Goal: Task Accomplishment & Management: Manage account settings

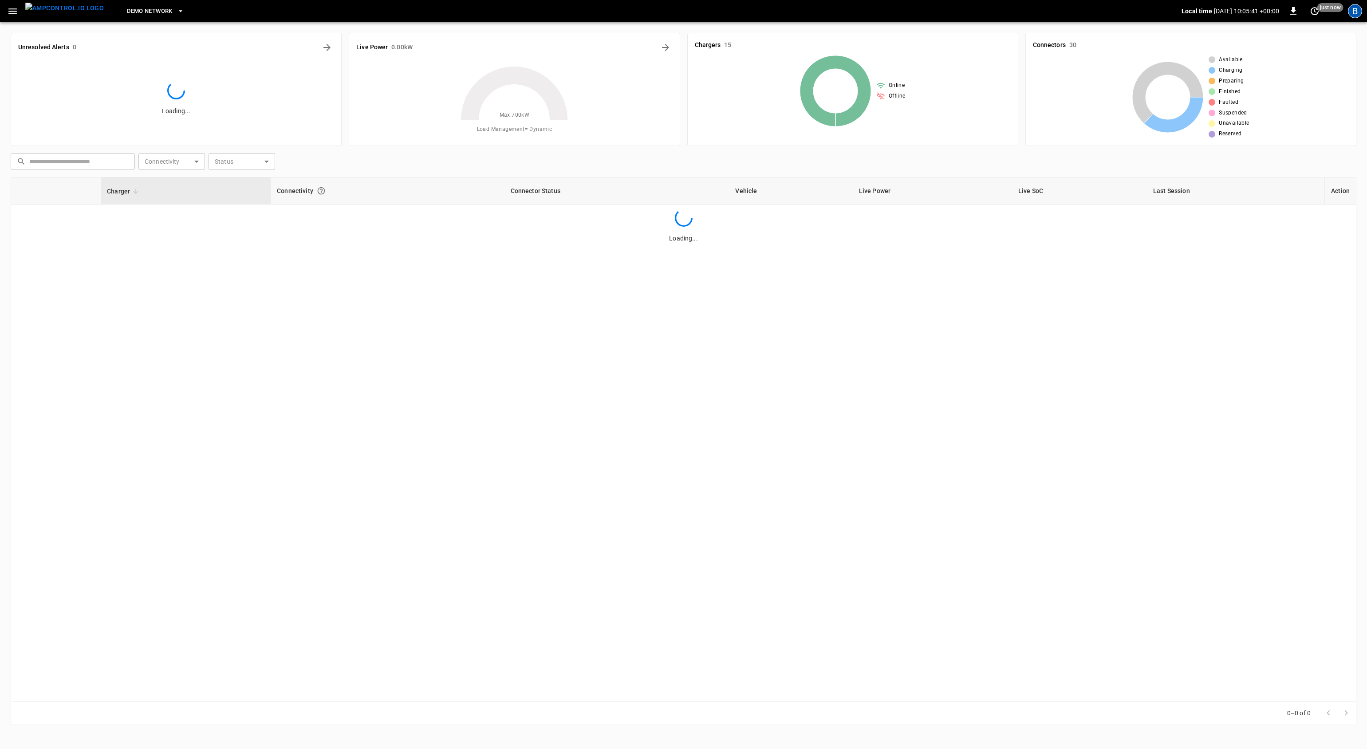
click at [1355, 14] on div "B" at bounding box center [1354, 11] width 14 height 14
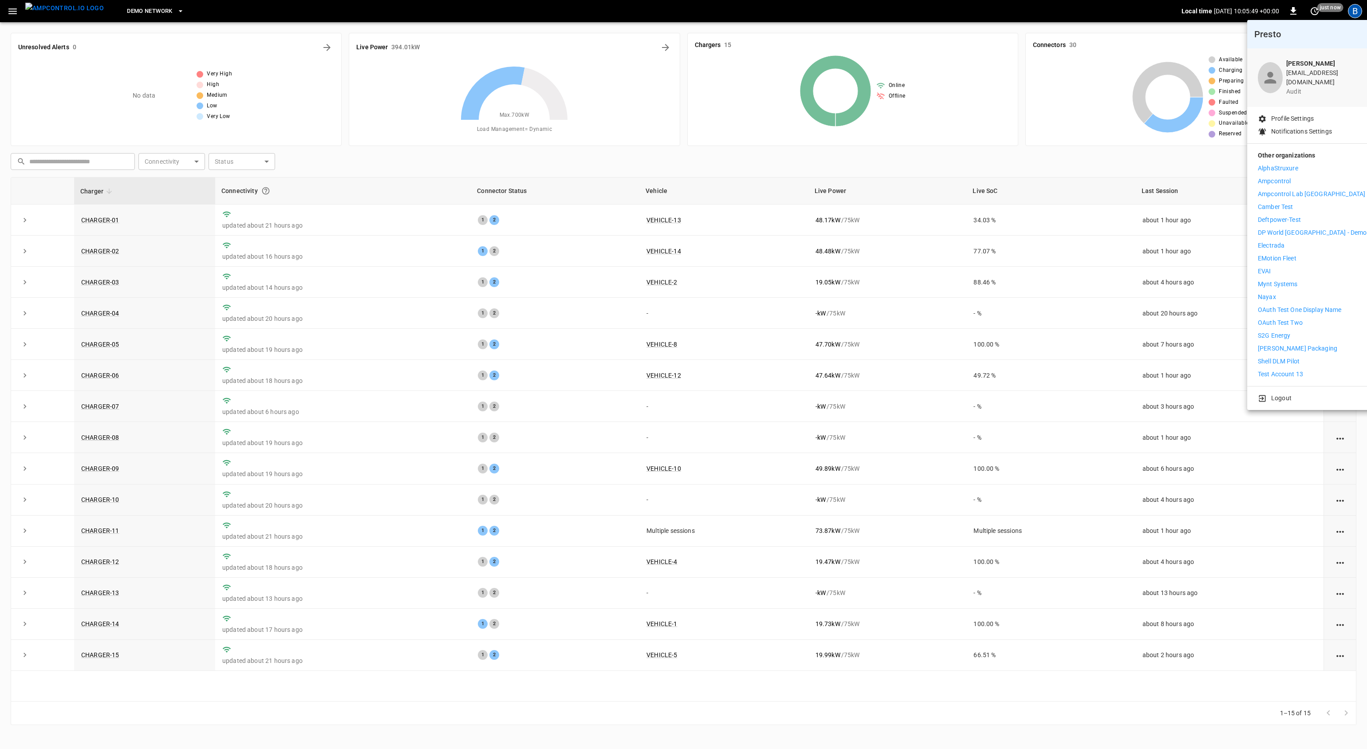
click at [1084, 110] on div at bounding box center [683, 374] width 1367 height 749
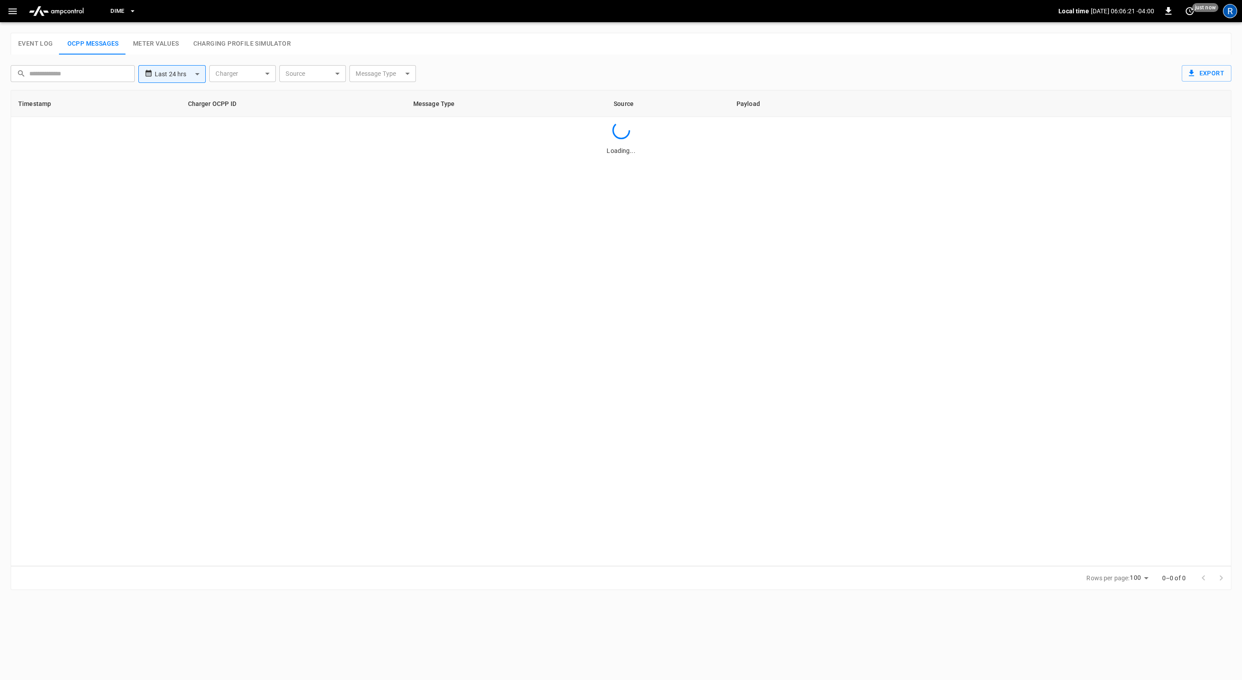
click at [1236, 12] on div "R" at bounding box center [1230, 11] width 14 height 14
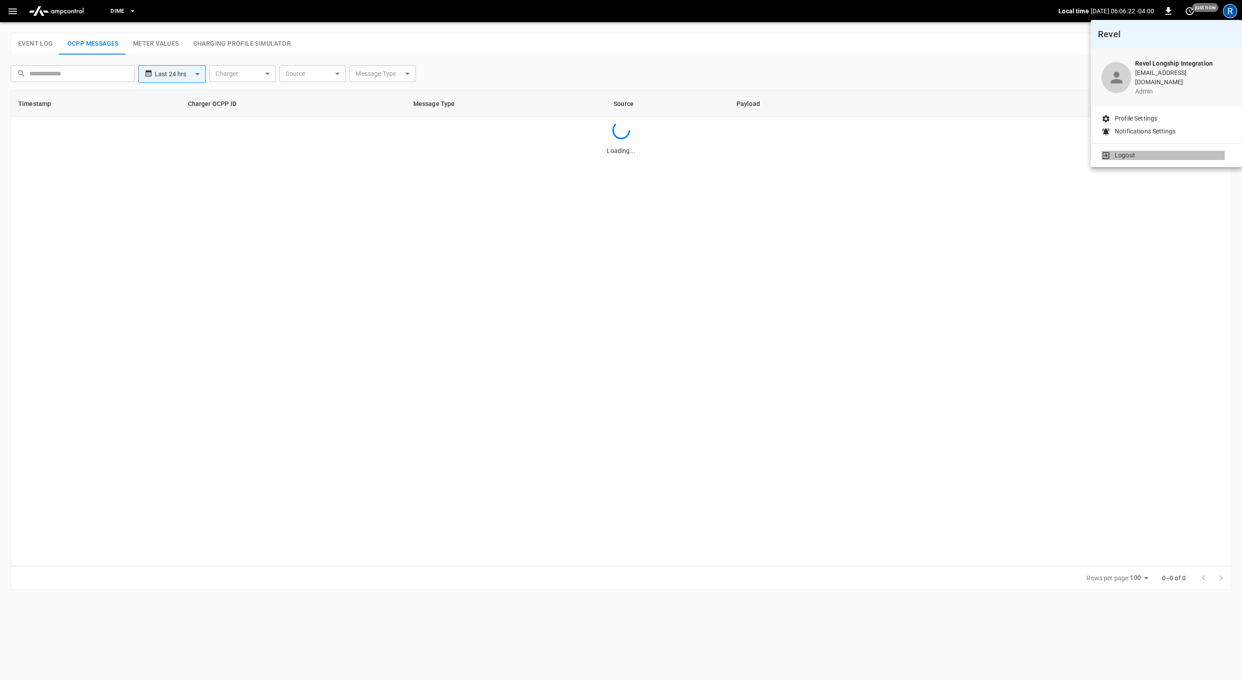
click at [1121, 151] on p "Logout" at bounding box center [1125, 155] width 20 height 9
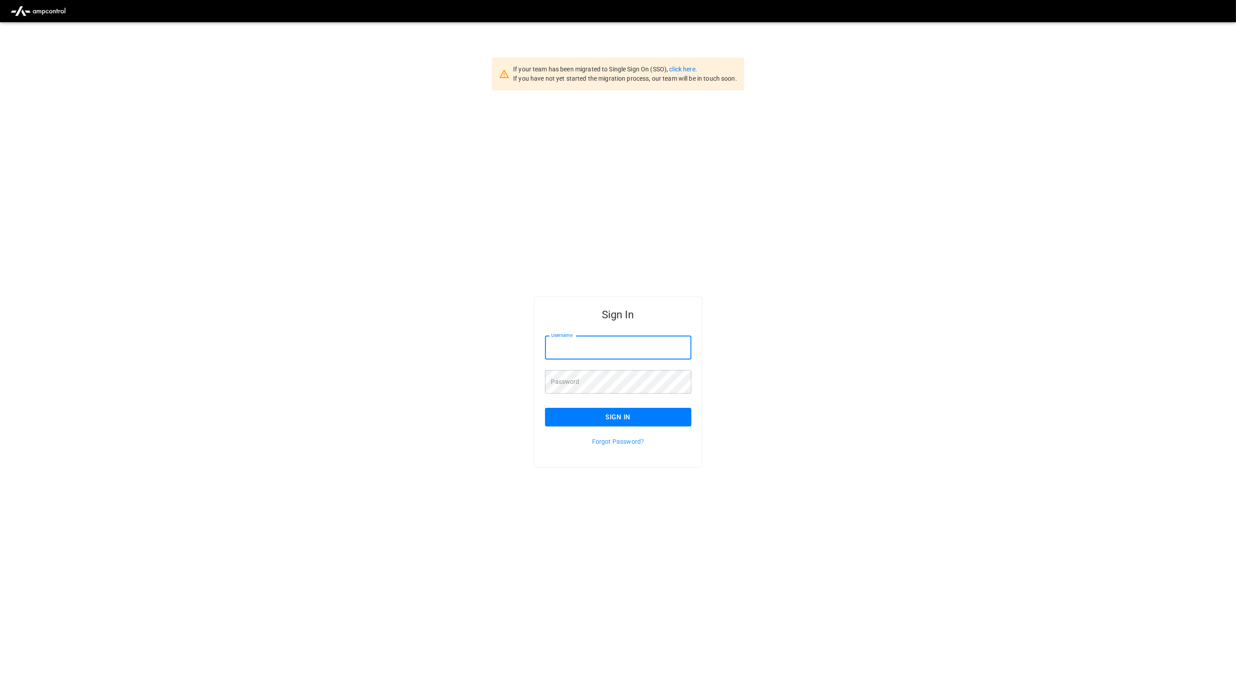
click at [635, 343] on input "Username" at bounding box center [618, 348] width 146 height 24
type input "******"
type input "**********"
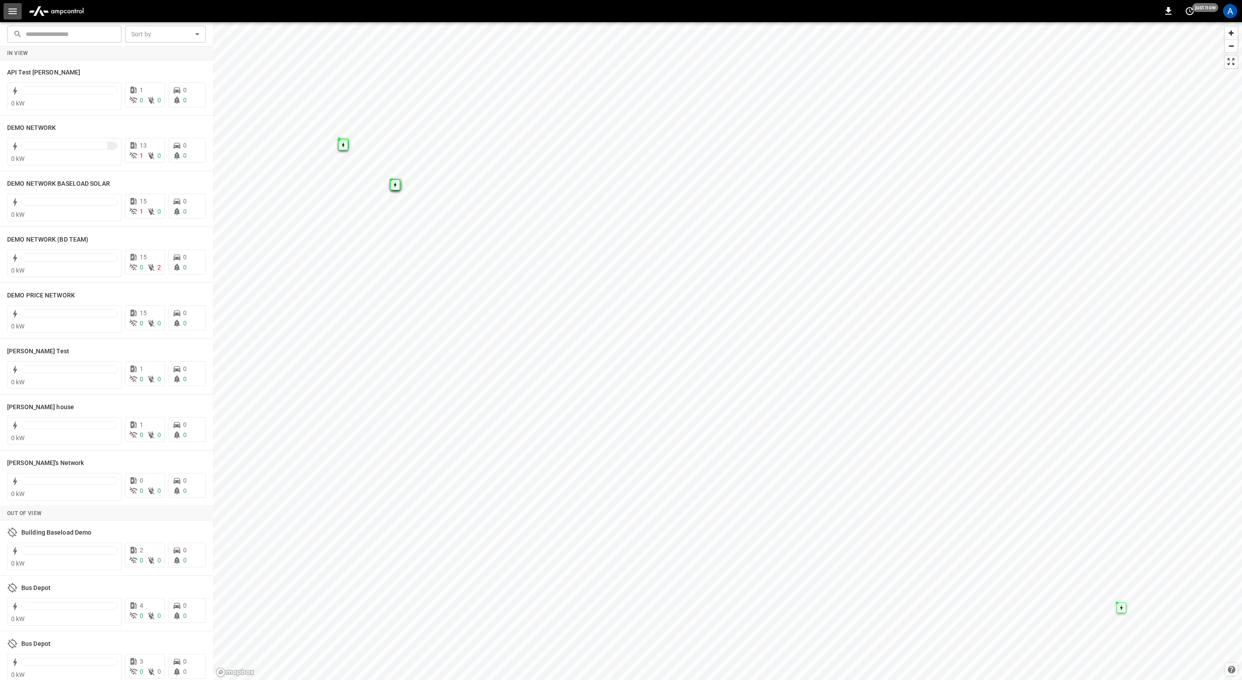
click at [12, 8] on icon "button" at bounding box center [12, 11] width 8 height 6
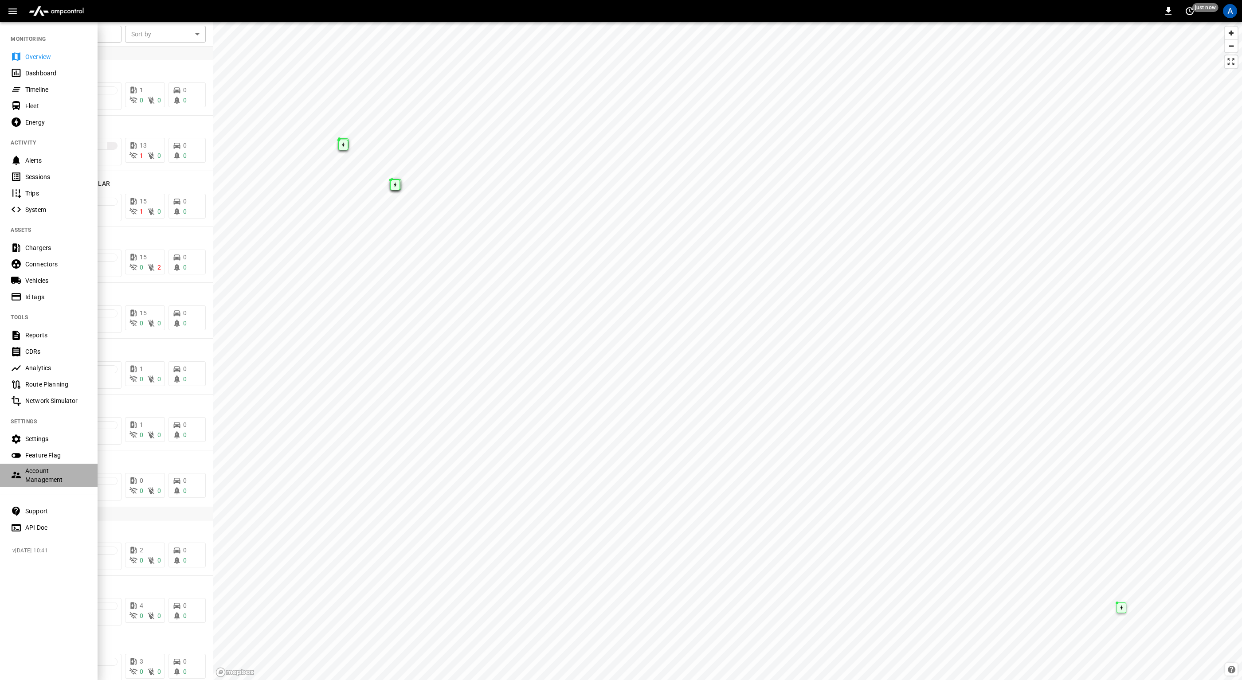
click at [50, 475] on div "Account Management" at bounding box center [56, 476] width 62 height 18
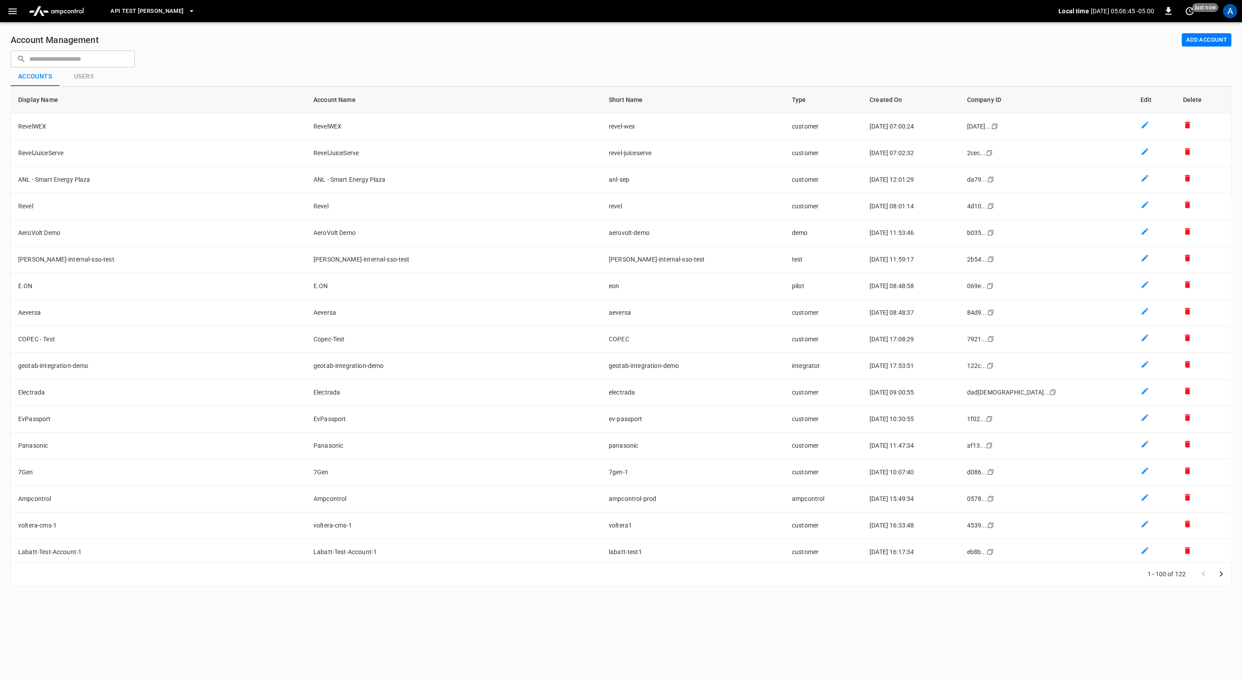
click at [110, 62] on input "text" at bounding box center [78, 59] width 99 height 16
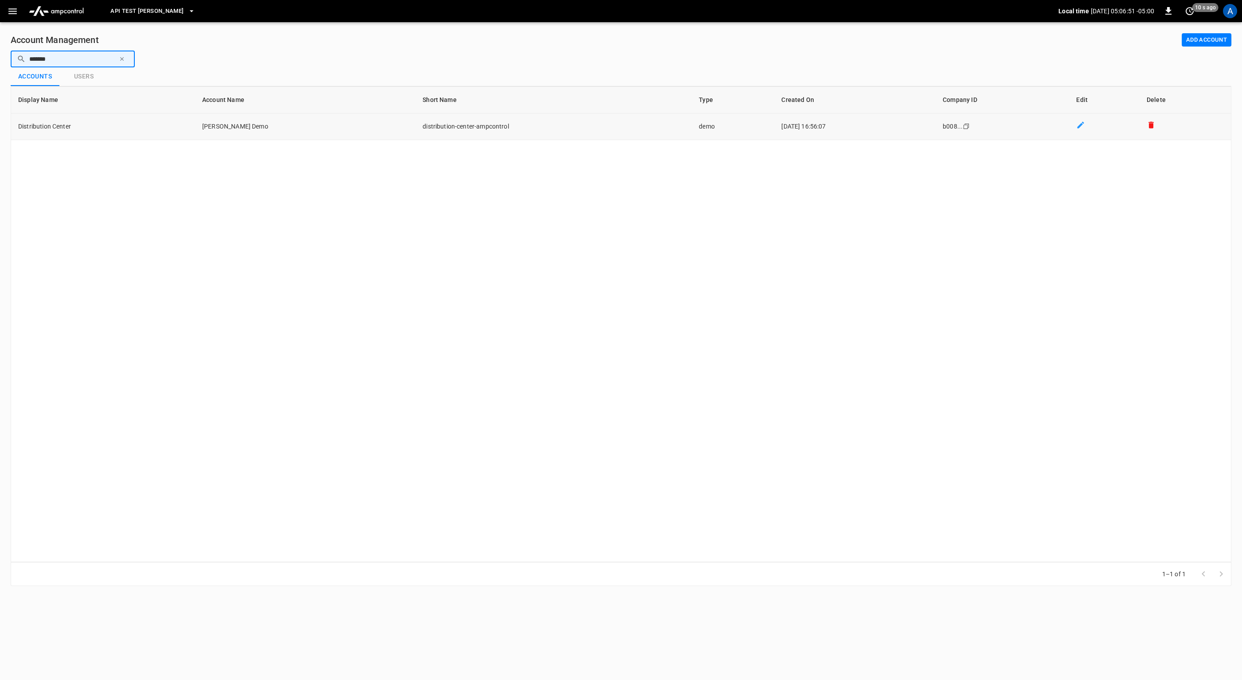
type input "*******"
click at [319, 122] on td "Schwarz Demo" at bounding box center [305, 127] width 220 height 27
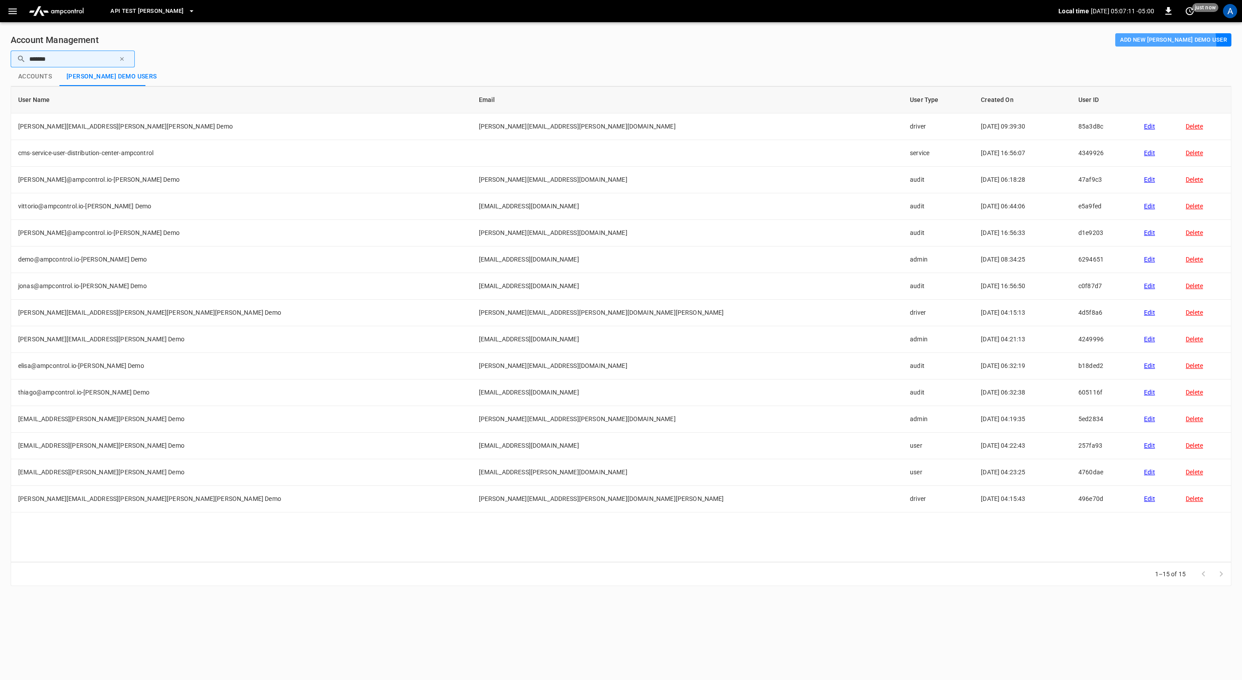
click at [1163, 44] on button "Add new Schwarz Demo user" at bounding box center [1174, 40] width 116 height 14
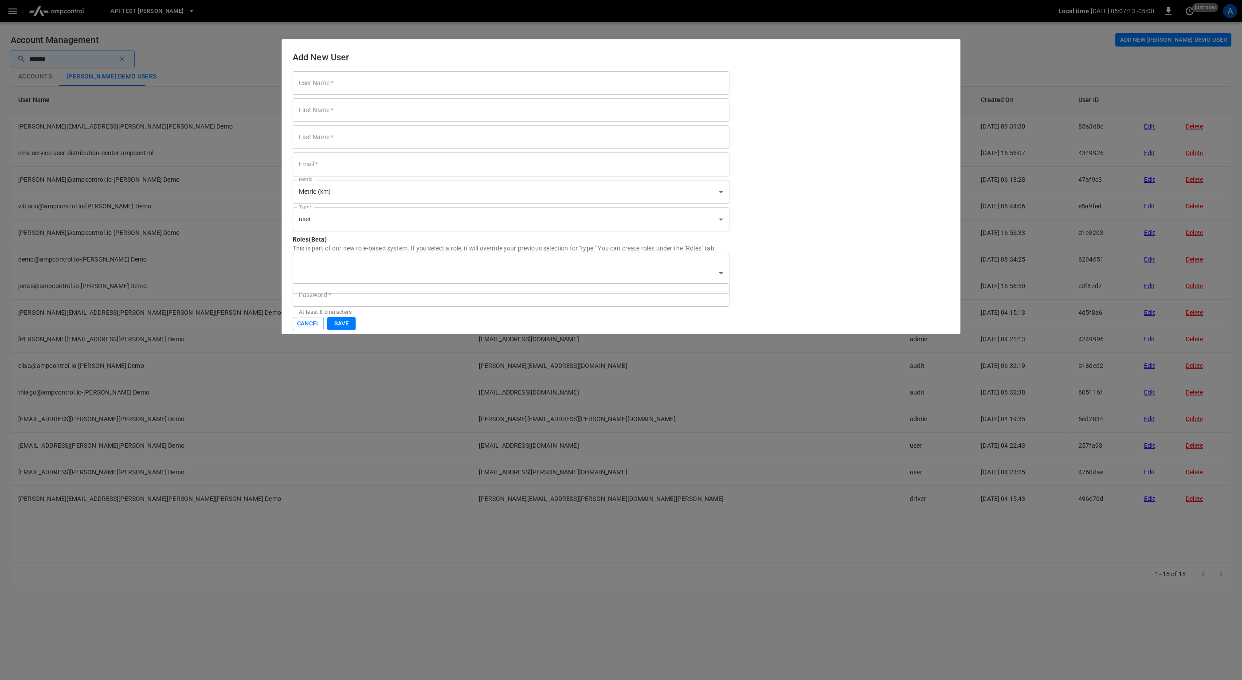
click at [466, 89] on input "User Name   *" at bounding box center [511, 83] width 437 height 24
click at [513, 65] on div "Add New User User Name   * User Name   * First Name   * First Name   * Last Nam…" at bounding box center [622, 186] width 680 height 295
click at [315, 323] on button "Cancel" at bounding box center [308, 324] width 31 height 14
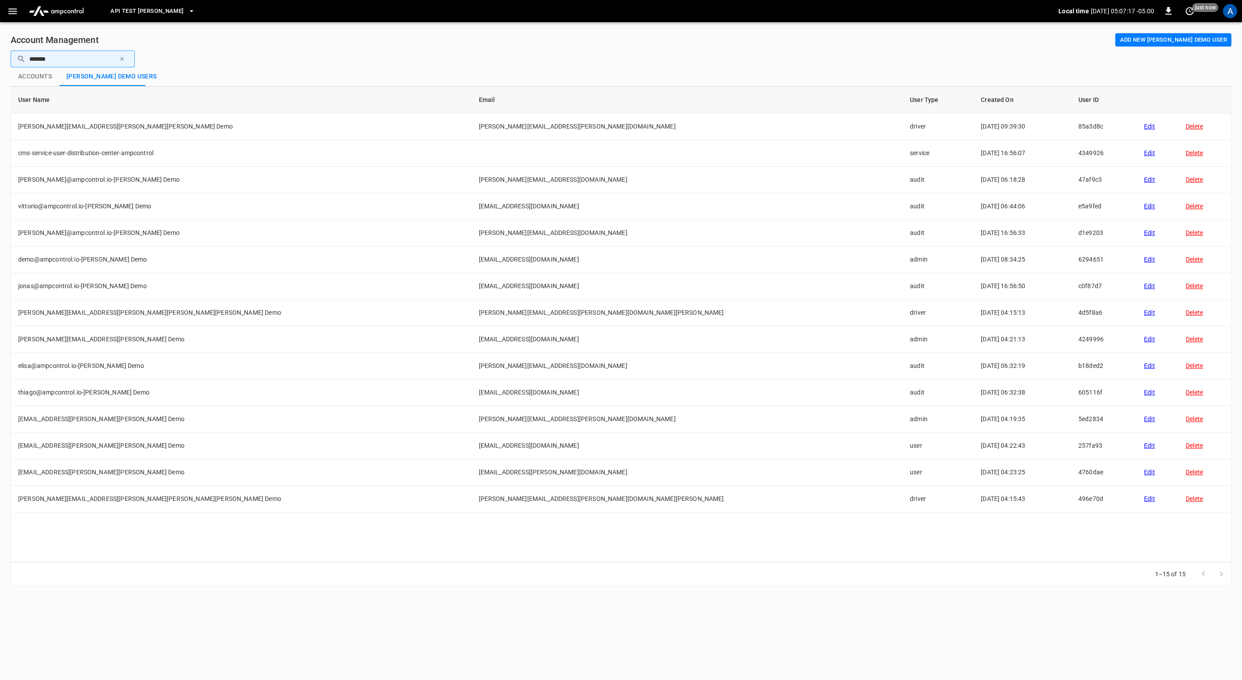
click at [983, 63] on div "Account Management Add new Schwarz Demo user ​ ******* ​ Accounts Schwarz Demo …" at bounding box center [621, 309] width 1242 height 575
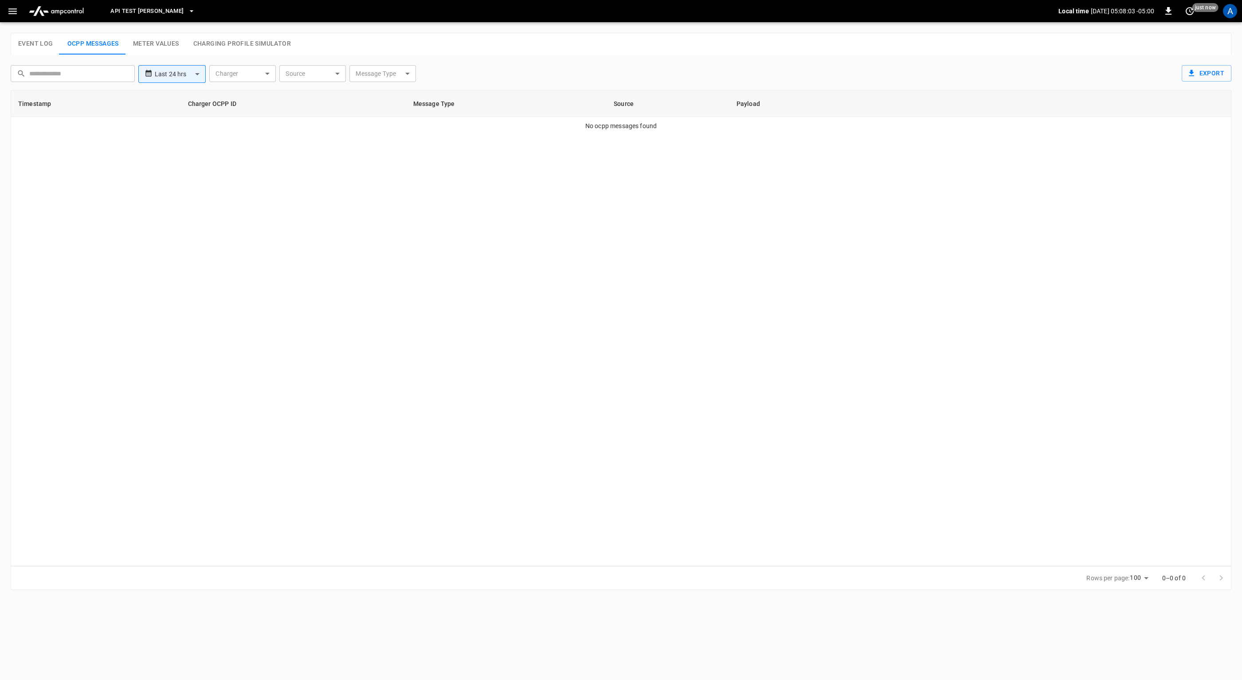
click at [550, 308] on div "Timestamp Charger OCPP ID Message Type Source Payload No ocpp messages found" at bounding box center [621, 328] width 1221 height 476
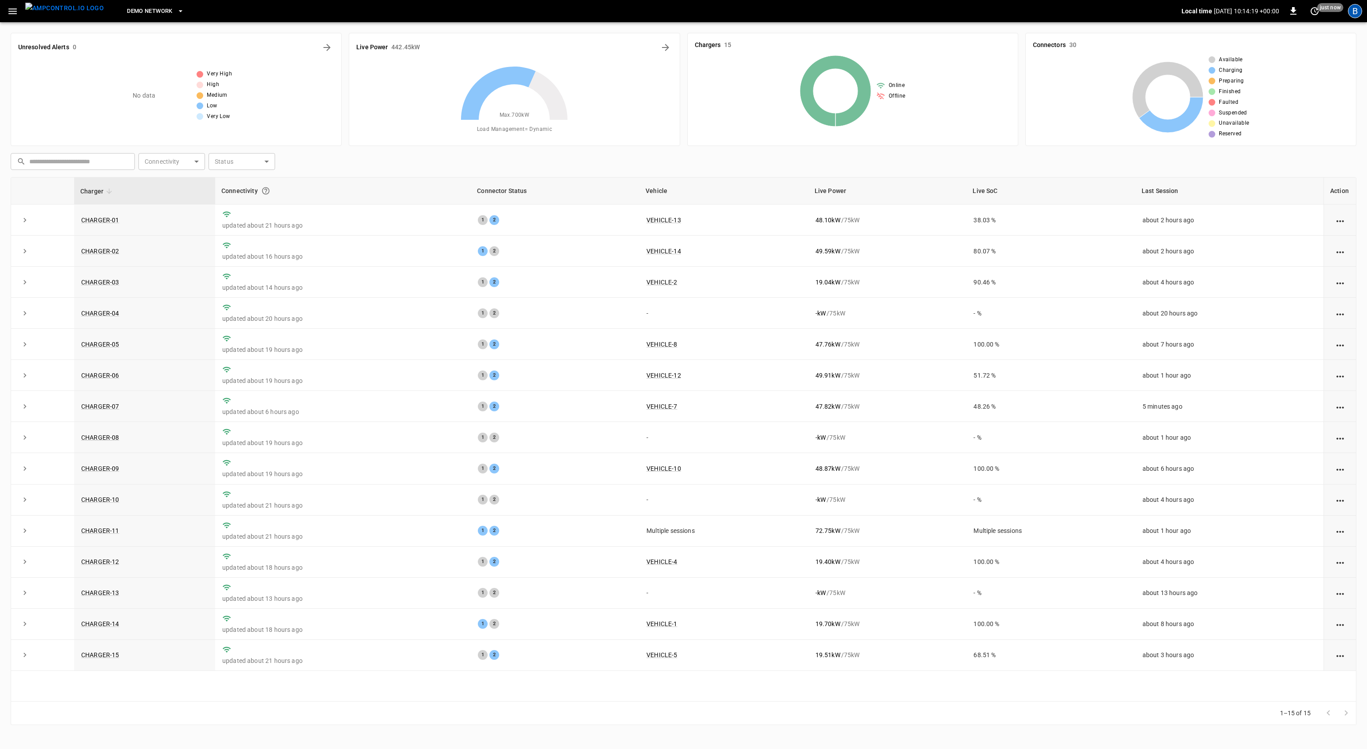
click at [1360, 13] on div "B" at bounding box center [1354, 11] width 14 height 14
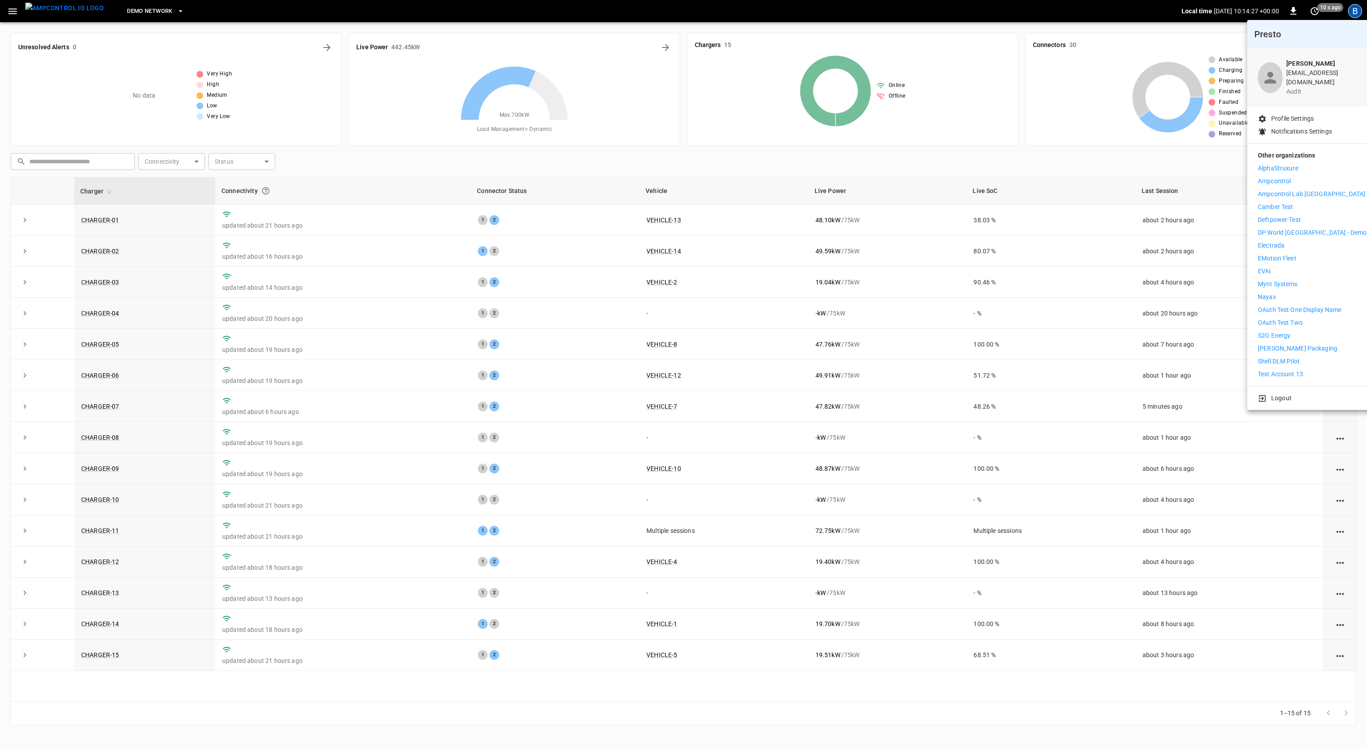
click at [1283, 242] on p "Electrada" at bounding box center [1270, 245] width 27 height 9
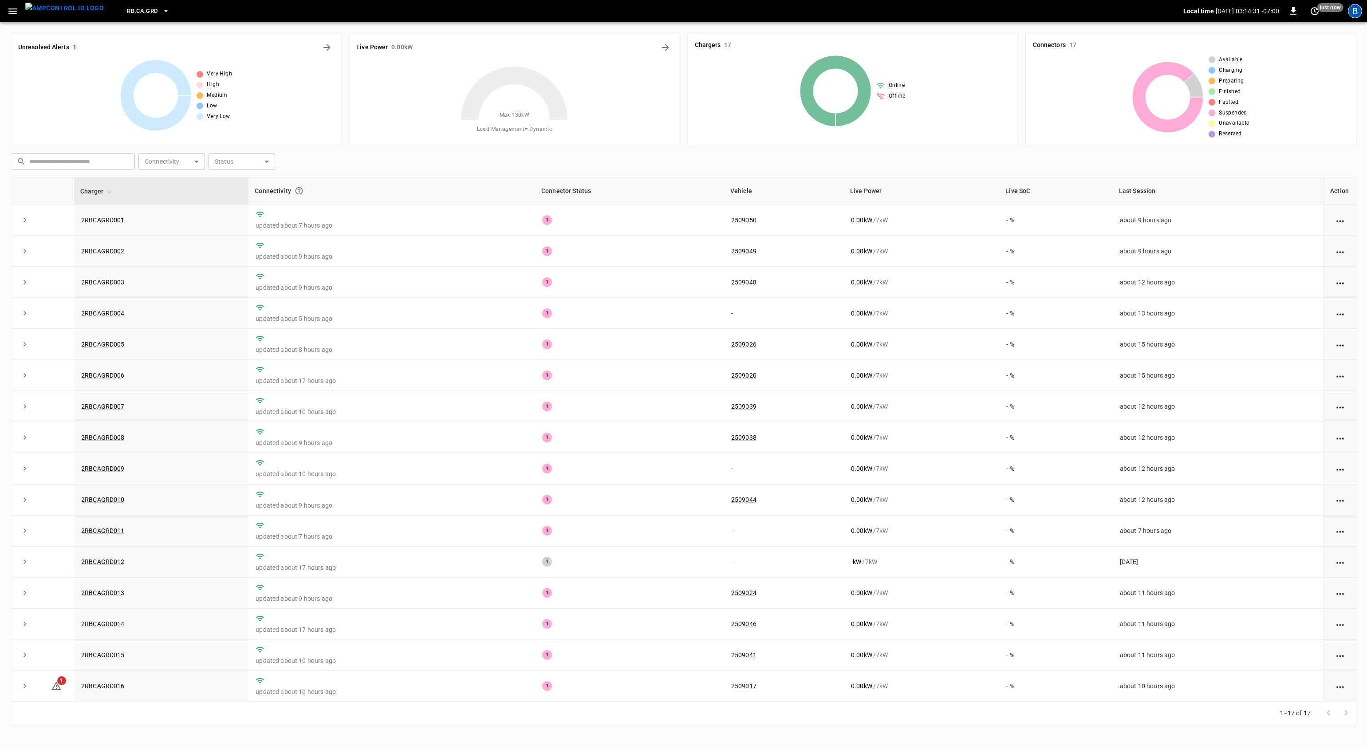
click at [1357, 8] on div "B" at bounding box center [1354, 11] width 14 height 14
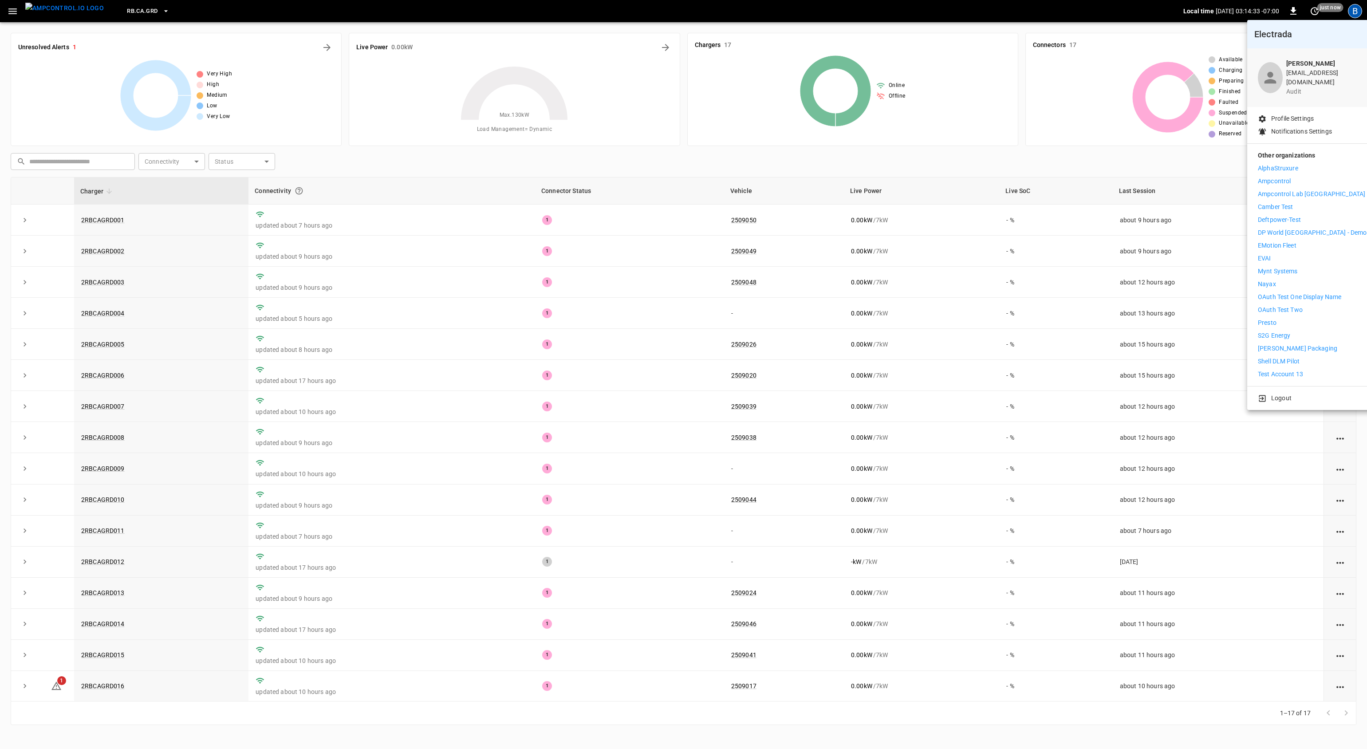
click at [1063, 71] on div at bounding box center [683, 374] width 1367 height 749
